Goal: Transaction & Acquisition: Book appointment/travel/reservation

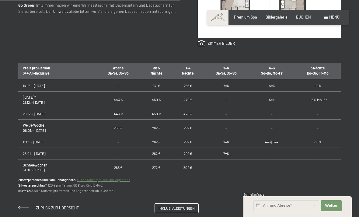
scroll to position [178, 0]
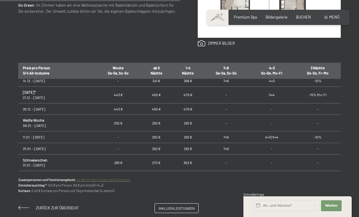
click at [52, 171] on td "Fasching 14.02. - 22.02.26" at bounding box center [57, 179] width 78 height 17
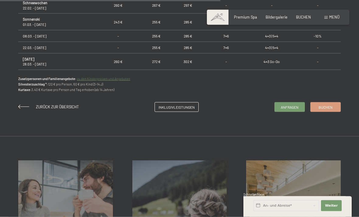
scroll to position [433, 0]
click at [118, 79] on link "zu den Kinderpreisen und Angeboten" at bounding box center [103, 78] width 53 height 4
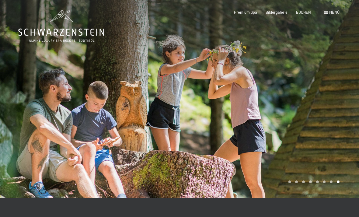
click at [307, 14] on div "BUCHEN" at bounding box center [303, 12] width 15 height 5
click at [250, 12] on span "Premium Spa" at bounding box center [245, 12] width 23 height 5
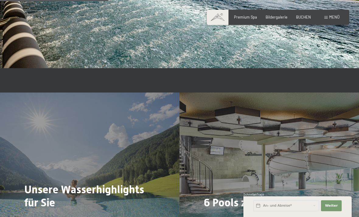
scroll to position [1035, 0]
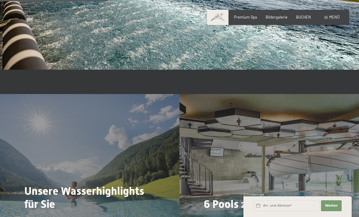
click at [331, 17] on span "Menü" at bounding box center [335, 17] width 10 height 5
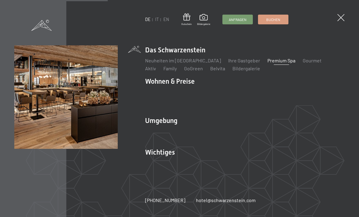
click at [295, 55] on li "Das Schwarzenstein Neuheiten im Schwarzenstein Ihre Gastgeber Premium Spa Gourm…" at bounding box center [245, 58] width 200 height 26
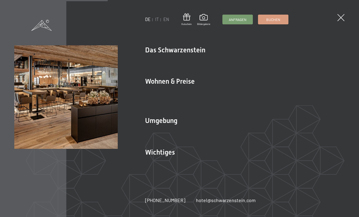
click at [303, 61] on link "Gourmet" at bounding box center [312, 61] width 19 height 6
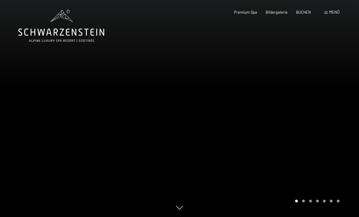
click at [305, 13] on span "BUCHEN" at bounding box center [303, 12] width 15 height 5
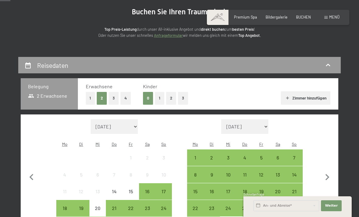
scroll to position [60, 0]
